Goal: Navigation & Orientation: Find specific page/section

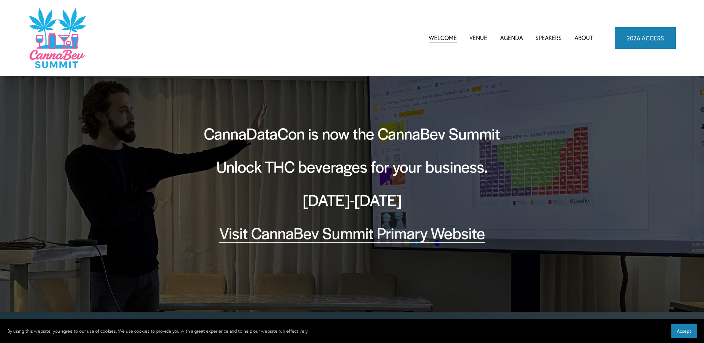
click at [339, 171] on h2 "Unlock THC beverages for your business." at bounding box center [352, 166] width 330 height 21
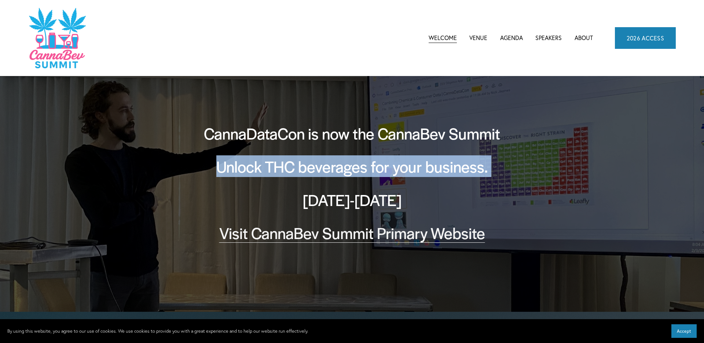
click at [339, 171] on h2 "Unlock THC beverages for your business." at bounding box center [352, 166] width 330 height 21
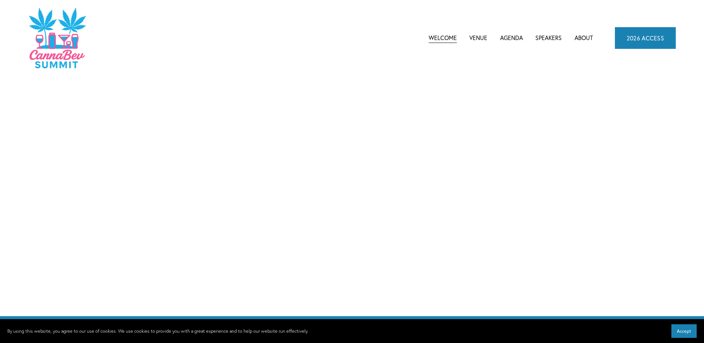
scroll to position [2829, 0]
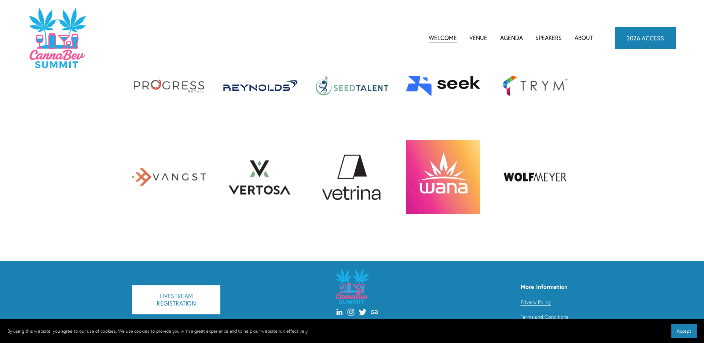
click at [0, 0] on span "CannaBev Summit 2026" at bounding box center [0, 0] width 0 height 0
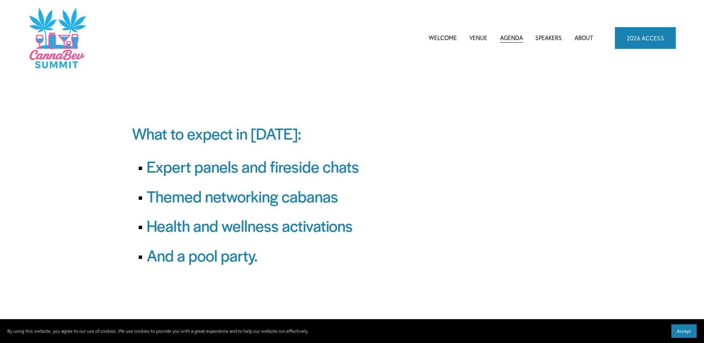
click at [248, 196] on span "Themed networking cabanas" at bounding box center [242, 196] width 191 height 22
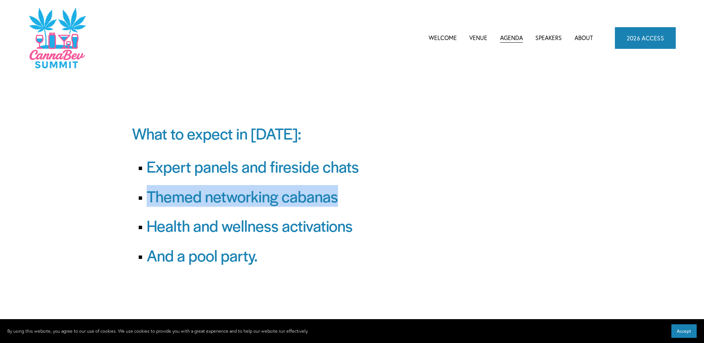
click at [248, 196] on span "Themed networking cabanas" at bounding box center [242, 196] width 191 height 22
click at [477, 38] on link "Venue" at bounding box center [479, 37] width 18 height 11
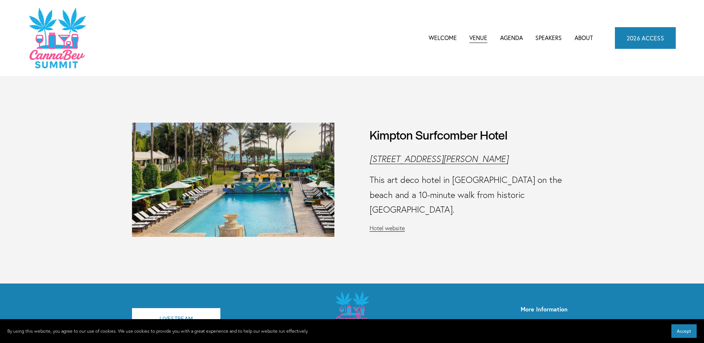
click at [454, 42] on link "Welcome" at bounding box center [443, 37] width 28 height 11
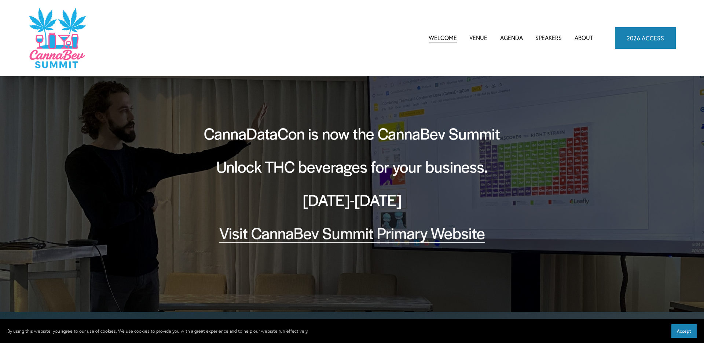
click at [483, 37] on link "Venue" at bounding box center [479, 37] width 18 height 11
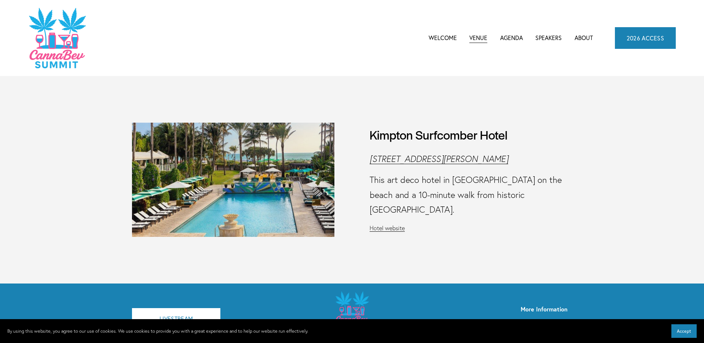
click at [0, 0] on span "CannaBev Summit 2026" at bounding box center [0, 0] width 0 height 0
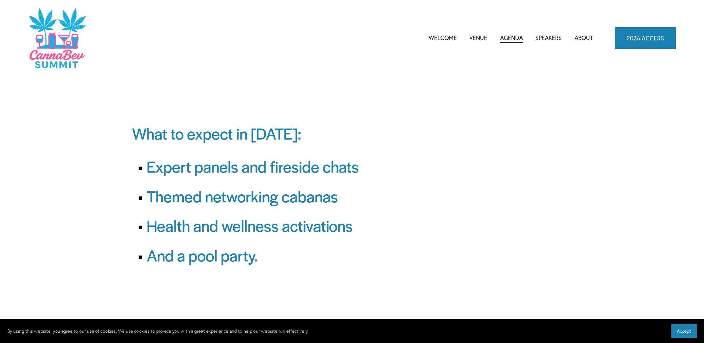
click at [242, 172] on span "Expert panels and fireside chats" at bounding box center [253, 166] width 212 height 22
click at [243, 172] on span "Expert panels and fireside chats" at bounding box center [253, 166] width 212 height 22
click at [242, 172] on span "Expert panels and fireside chats" at bounding box center [253, 166] width 212 height 22
click at [590, 39] on link "About" at bounding box center [584, 37] width 18 height 11
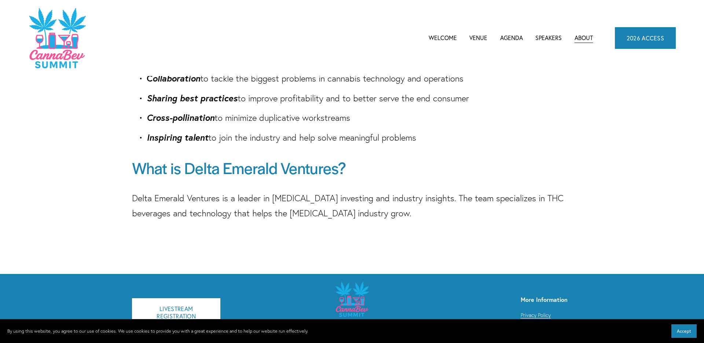
scroll to position [235, 0]
